Goal: Task Accomplishment & Management: Use online tool/utility

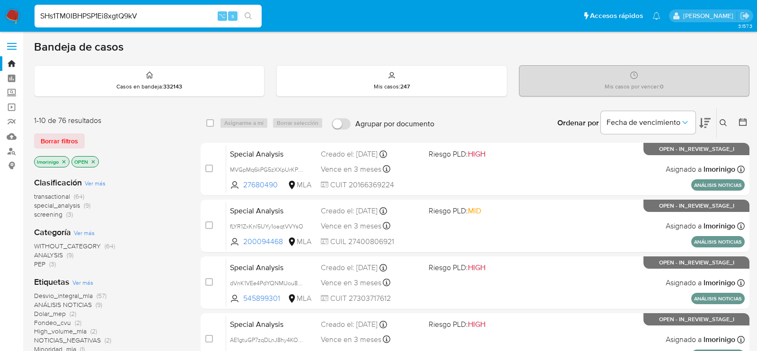
type input "SHs1TM0IBHPSP1Ei8xgtQ9kV"
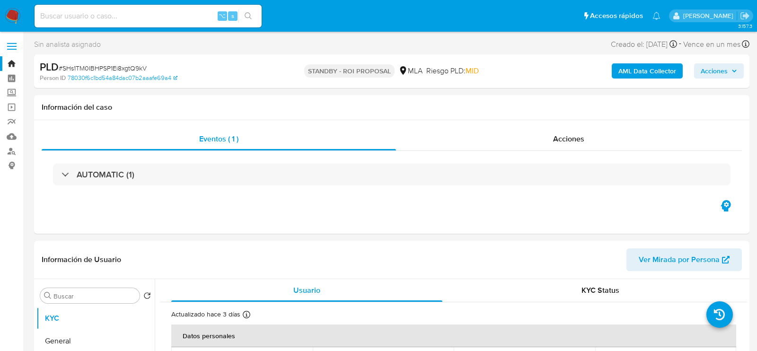
select select "10"
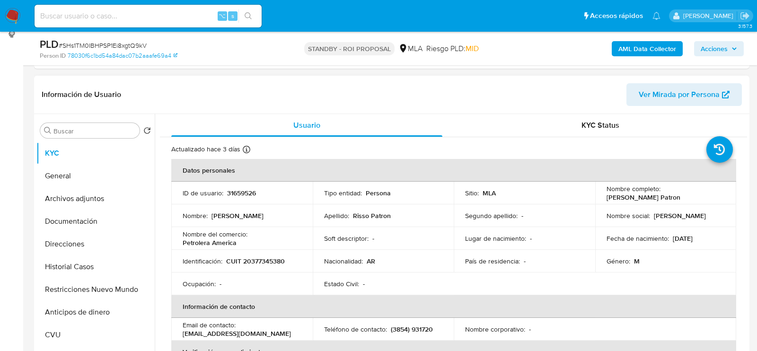
scroll to position [200, 0]
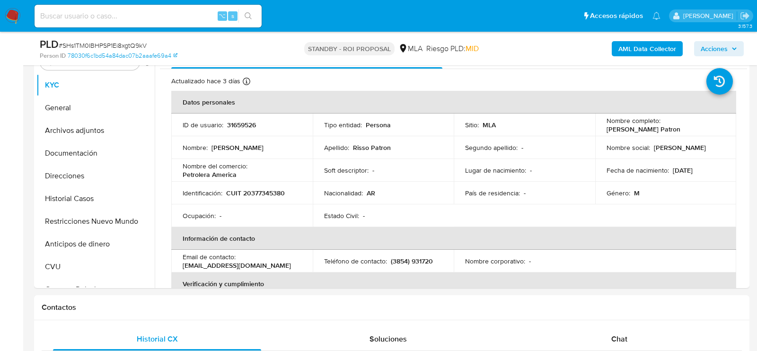
click at [124, 11] on input at bounding box center [148, 16] width 227 height 12
paste input "twkJzmhW1KRLf6ZQDp4gbmWA"
type input "twkJzmhW1KRLf6ZQDp4gbmWA"
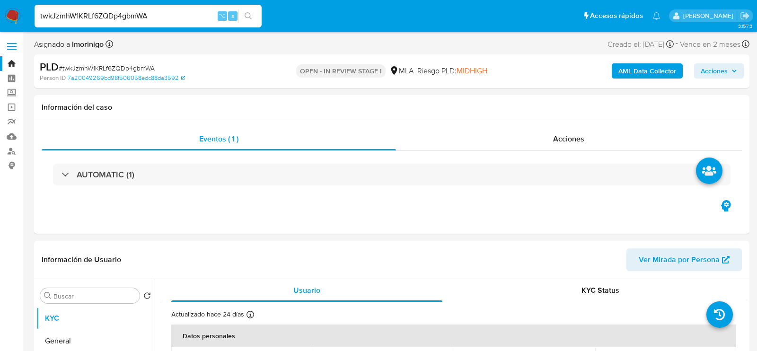
select select "10"
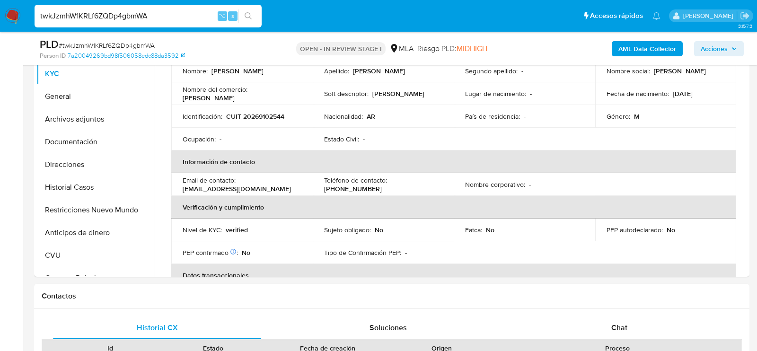
scroll to position [210, 0]
click at [611, 330] on span "Chat" at bounding box center [619, 328] width 16 height 11
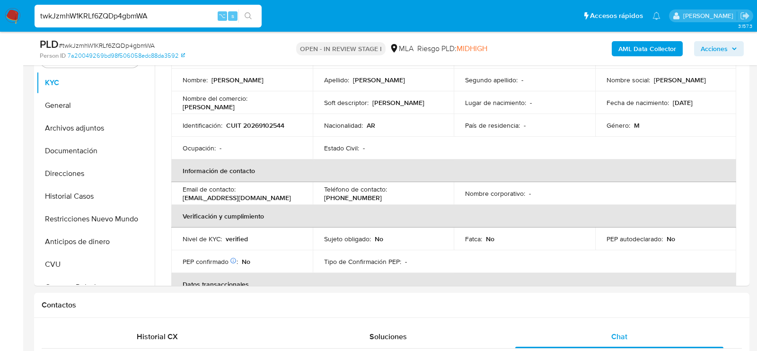
scroll to position [183, 0]
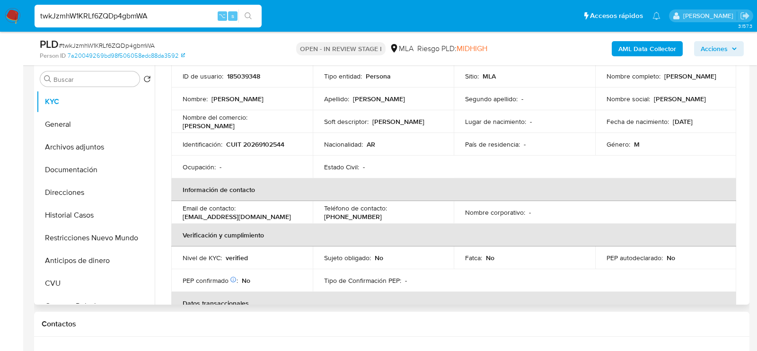
click at [239, 72] on p "185039348" at bounding box center [243, 76] width 33 height 9
copy p "185039348"
click at [84, 224] on button "Historial Casos" at bounding box center [91, 215] width 111 height 23
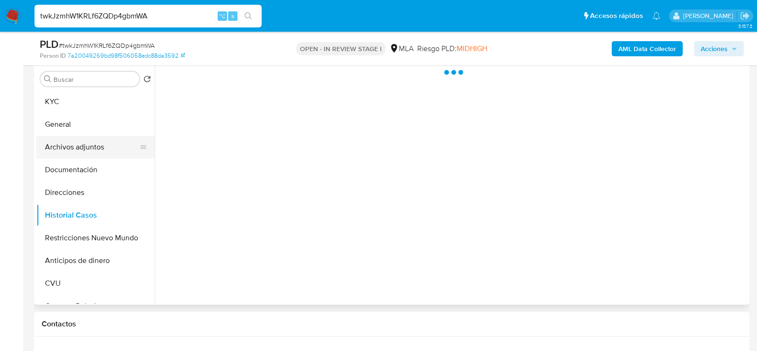
scroll to position [0, 0]
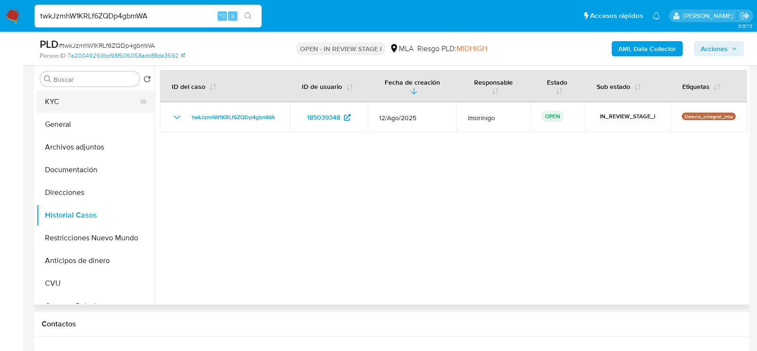
click at [82, 100] on button "KYC" at bounding box center [91, 101] width 111 height 23
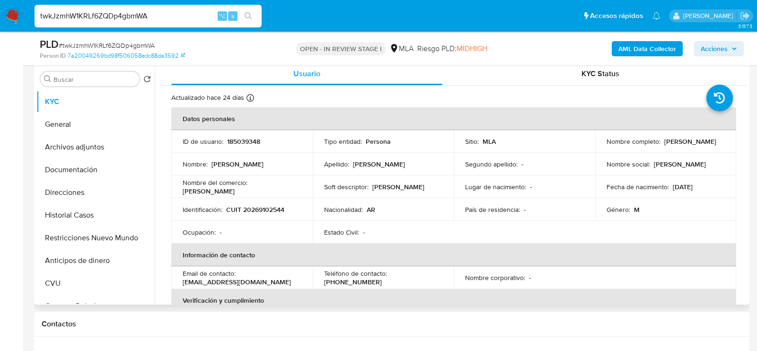
click at [251, 212] on p "CUIT 20269102544" at bounding box center [255, 209] width 58 height 9
copy p "20269102544"
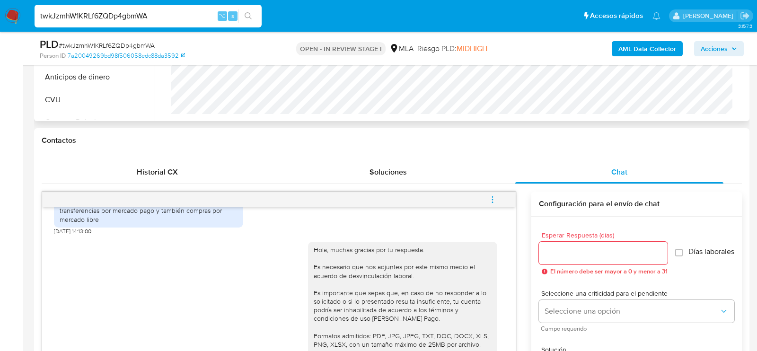
scroll to position [417, 0]
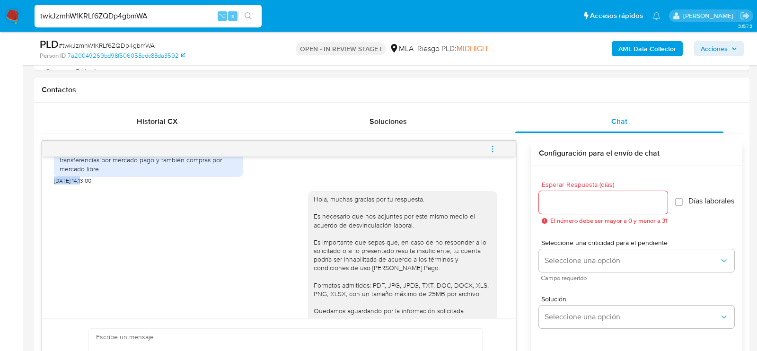
drag, startPoint x: 83, startPoint y: 196, endPoint x: 52, endPoint y: 193, distance: 31.3
click at [51, 193] on div "18/08/2025 17:34:38 Buen dia! La verdad no sé cómo hacer todo lo que me piden. …" at bounding box center [278, 238] width 473 height 162
copy span "19/08/2025"
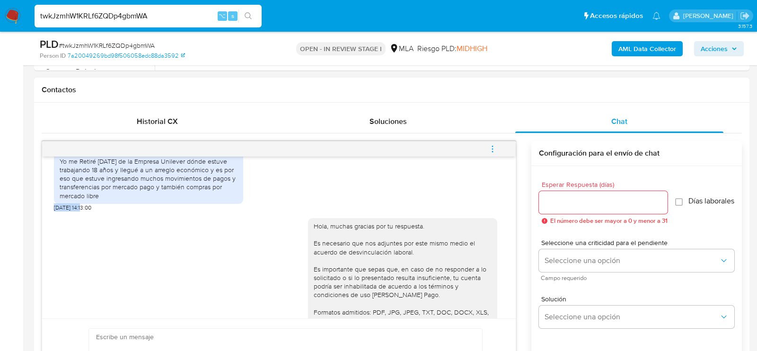
scroll to position [545, 0]
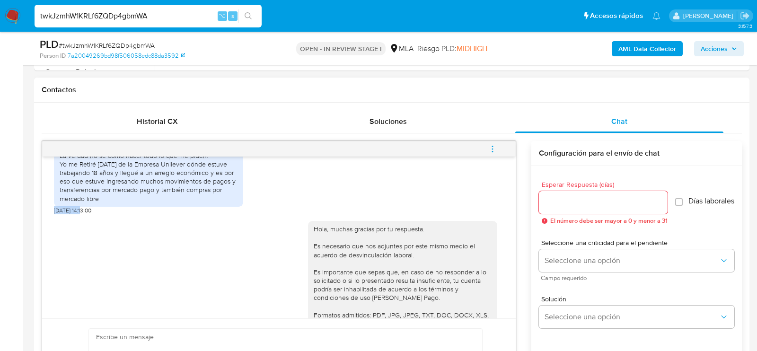
drag, startPoint x: 60, startPoint y: 180, endPoint x: 112, endPoint y: 213, distance: 61.3
click at [112, 202] on div "Buen dia! La verdad no sé cómo hacer todo lo que me piden. Yo me Retiré hace 2 …" at bounding box center [149, 172] width 178 height 60
copy div "Yo me Retiré hace 2 meses de la Empresa Unilever dónde estuve trabajando 18 año…"
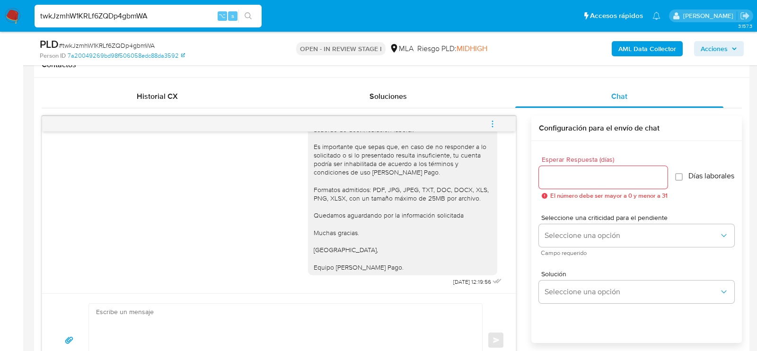
scroll to position [651, 0]
click at [493, 121] on icon "menu-action" at bounding box center [492, 124] width 9 height 9
click at [398, 105] on li "Cerrar conversación" at bounding box center [428, 104] width 97 height 17
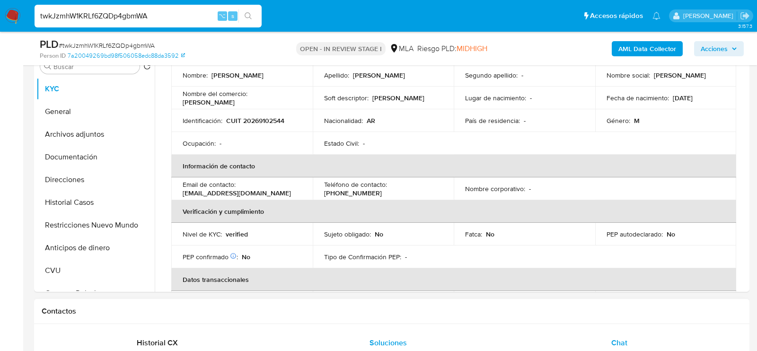
scroll to position [0, 0]
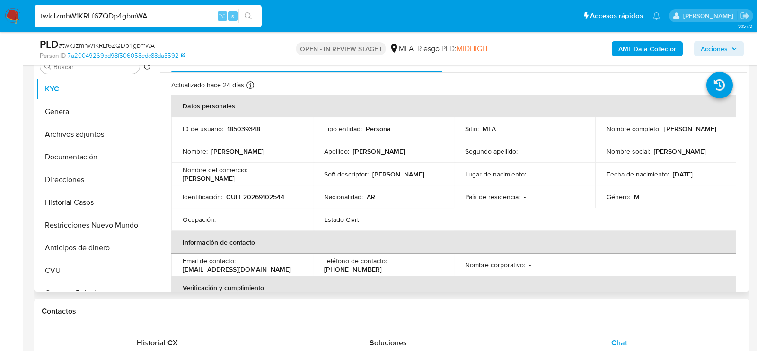
drag, startPoint x: 605, startPoint y: 133, endPoint x: 680, endPoint y: 133, distance: 74.7
click at [680, 133] on div "Nombre completo : Walter Ruben Gonzalez" at bounding box center [665, 128] width 119 height 9
click at [656, 44] on b "AML Data Collector" at bounding box center [647, 48] width 58 height 15
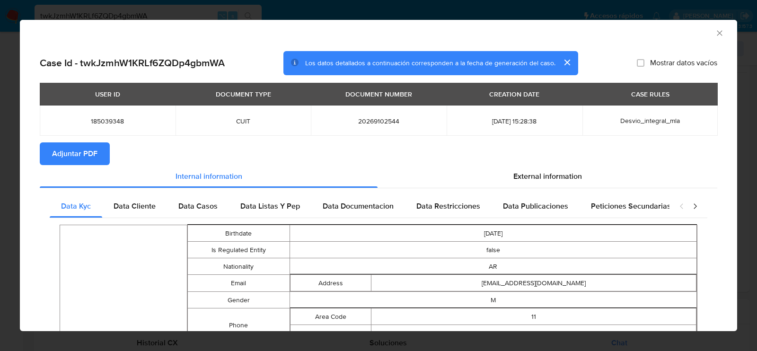
click at [101, 153] on button "Adjuntar PDF" at bounding box center [75, 153] width 70 height 23
click at [718, 31] on icon "Cerrar ventana" at bounding box center [719, 32] width 5 height 5
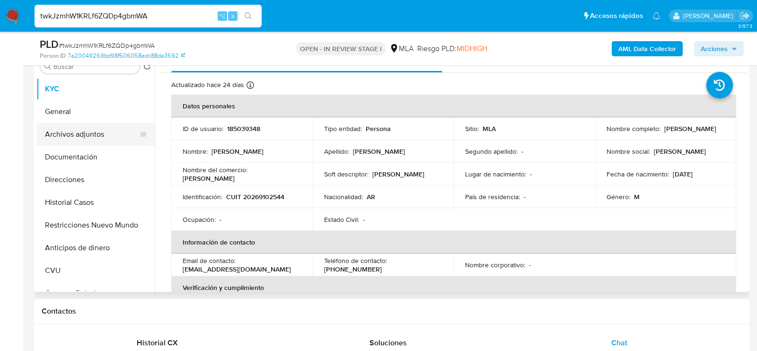
click at [103, 136] on button "Archivos adjuntos" at bounding box center [91, 134] width 111 height 23
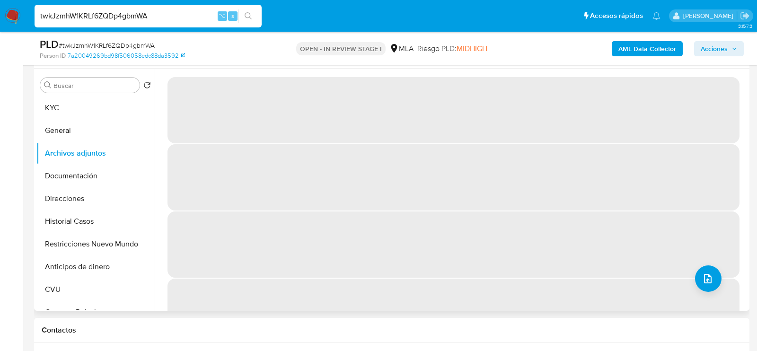
scroll to position [175, 0]
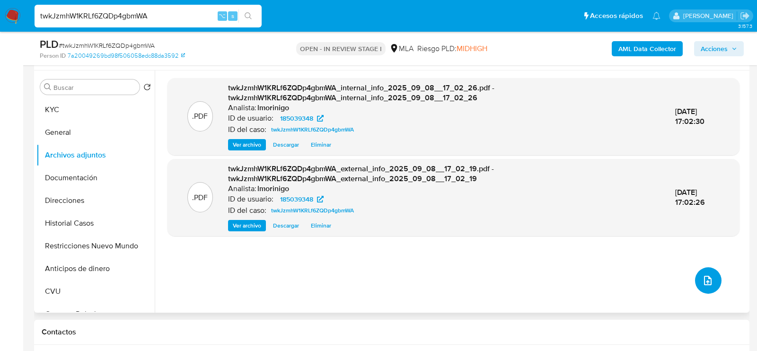
click at [704, 289] on button "upload-file" at bounding box center [708, 280] width 26 height 26
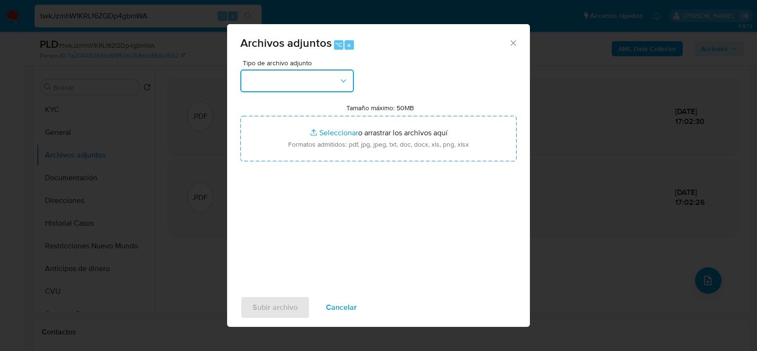
click at [319, 70] on button "button" at bounding box center [297, 81] width 114 height 23
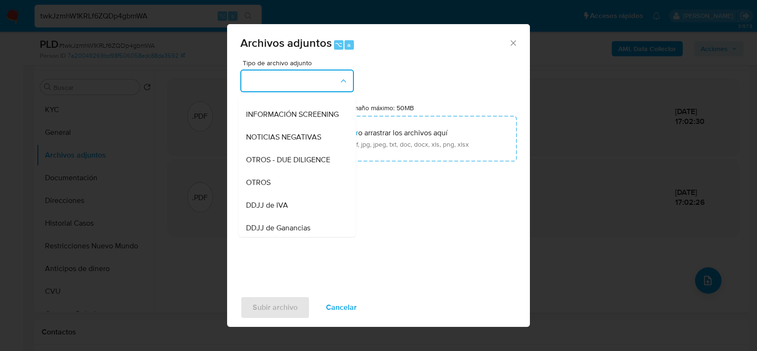
scroll to position [131, 0]
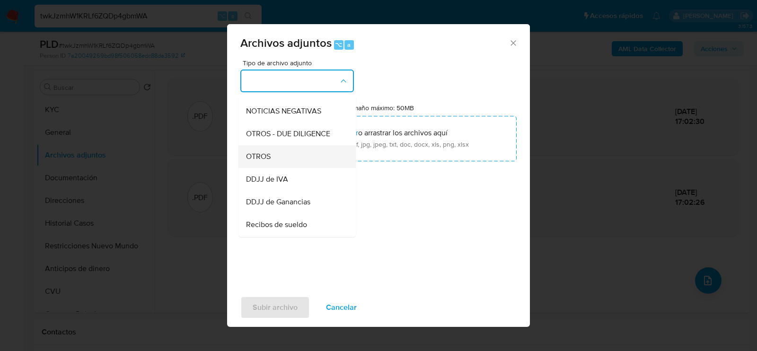
click at [309, 154] on div "OTROS" at bounding box center [294, 156] width 96 height 23
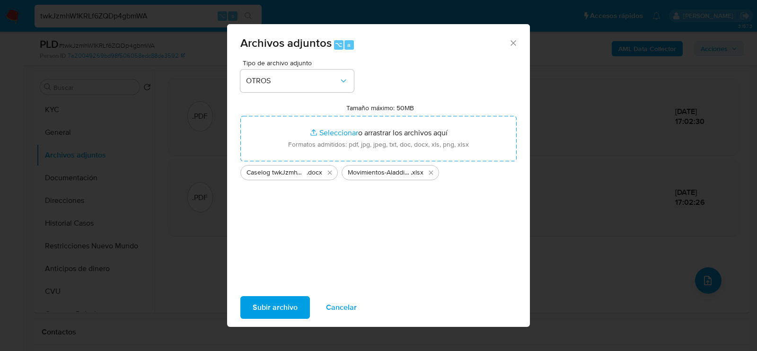
click at [271, 321] on div "Subir archivo Cancelar" at bounding box center [378, 307] width 303 height 36
click at [270, 309] on span "Subir archivo" at bounding box center [275, 307] width 45 height 21
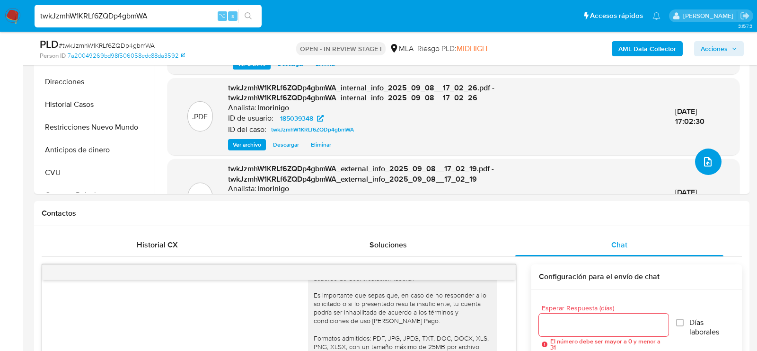
scroll to position [256, 0]
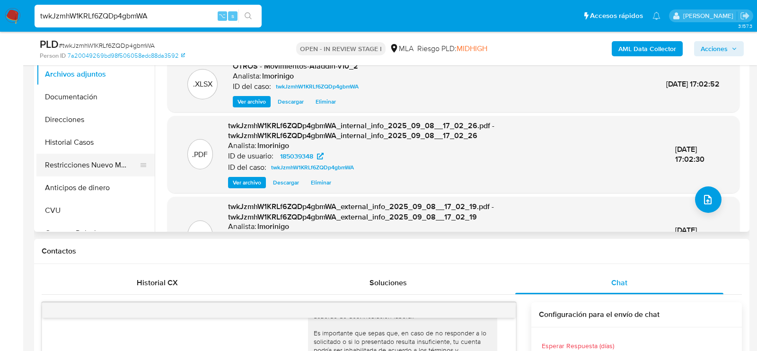
click at [87, 166] on button "Restricciones Nuevo Mundo" at bounding box center [91, 165] width 111 height 23
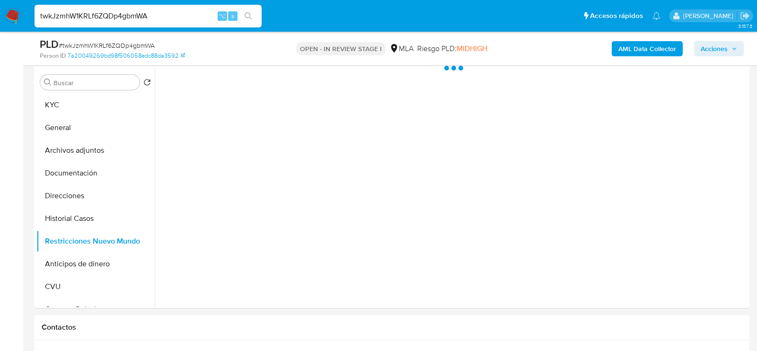
scroll to position [164, 0]
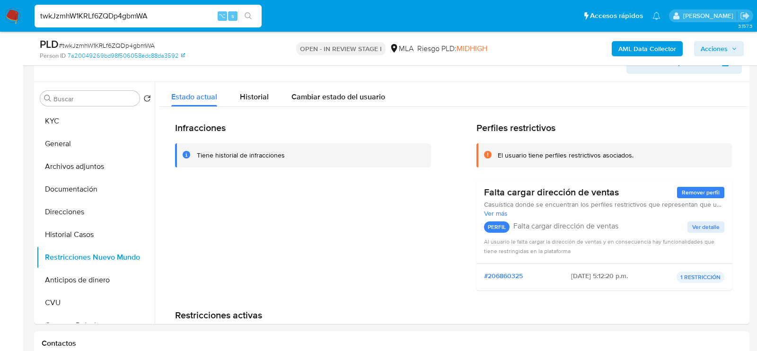
click at [717, 49] on span "Acciones" at bounding box center [713, 48] width 27 height 15
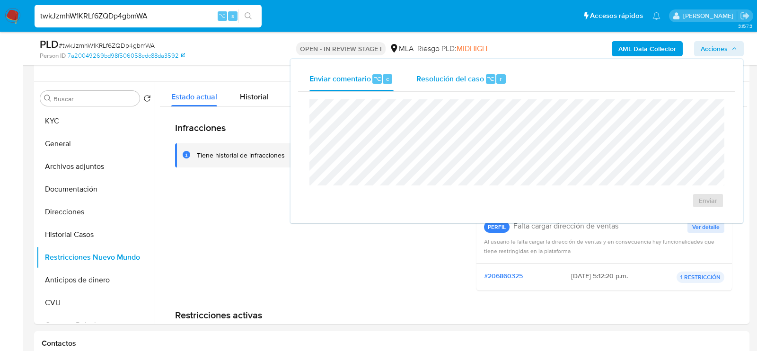
click at [442, 78] on span "Resolución del caso" at bounding box center [450, 78] width 68 height 11
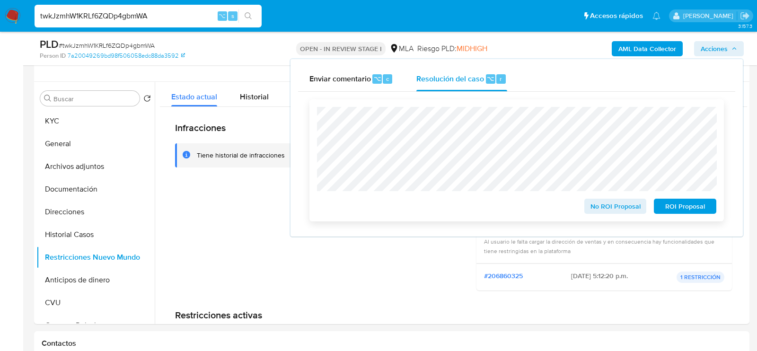
click at [634, 207] on span "No ROI Proposal" at bounding box center [615, 206] width 49 height 13
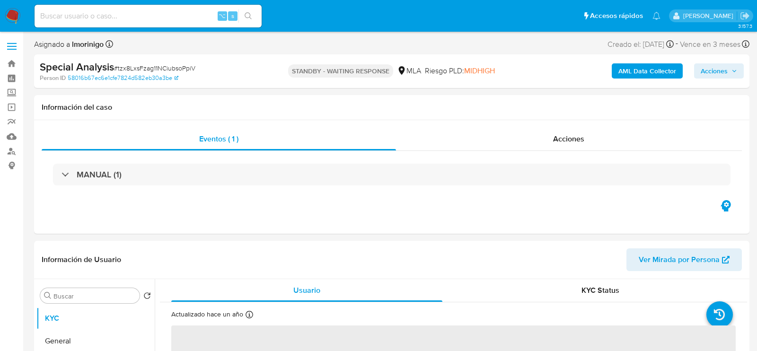
select select "10"
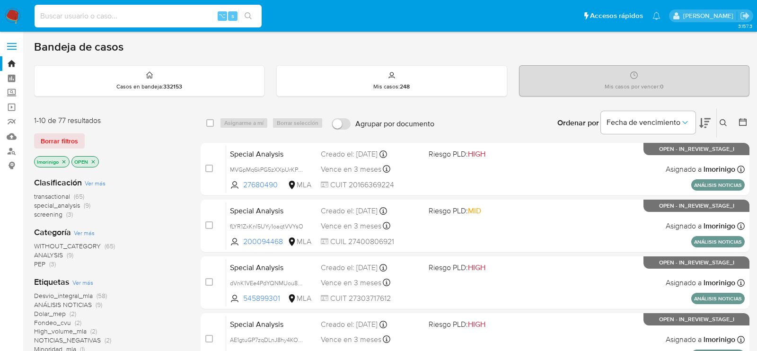
click at [175, 15] on input at bounding box center [148, 16] width 227 height 12
paste input "VFgWGKa42lS7LaszBgp0KM41"
type input "VFgWGKa42lS7LaszBgp0KM41"
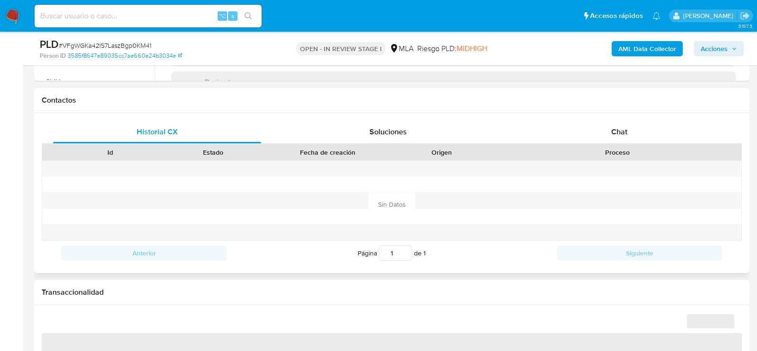
scroll to position [424, 0]
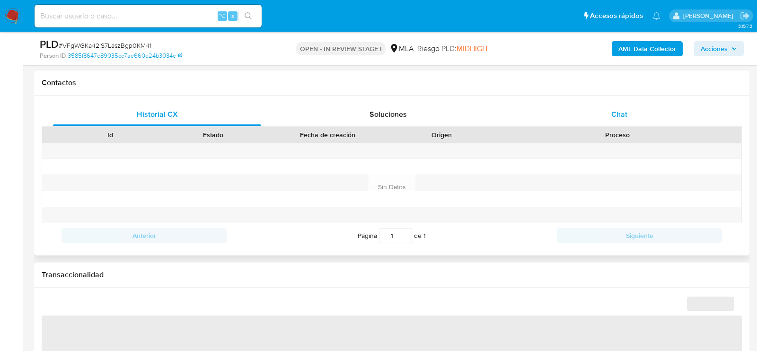
click at [609, 116] on div "Chat" at bounding box center [619, 114] width 208 height 23
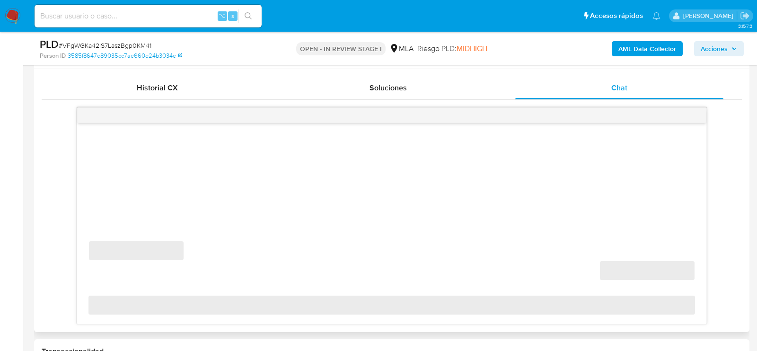
select select "10"
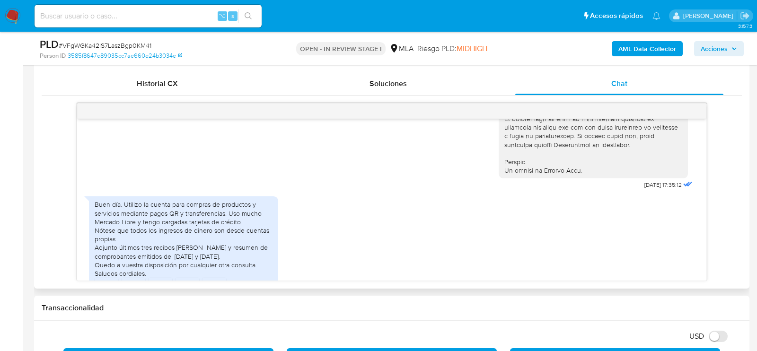
scroll to position [574, 0]
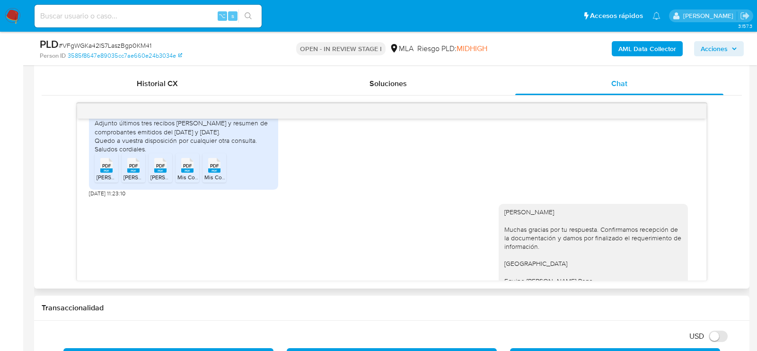
click at [112, 173] on icon at bounding box center [106, 165] width 12 height 15
click at [130, 169] on span "PDF" at bounding box center [133, 166] width 9 height 6
click at [169, 174] on div "PDF PDF" at bounding box center [160, 164] width 20 height 18
click at [192, 173] on icon at bounding box center [187, 165] width 12 height 15
click at [210, 169] on span "PDF" at bounding box center [214, 166] width 9 height 6
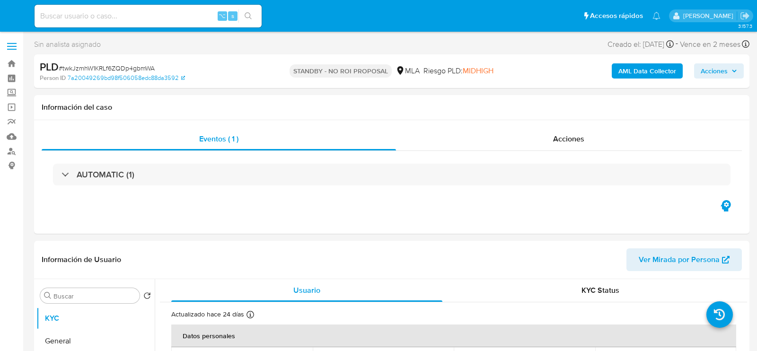
select select "10"
